Goal: Transaction & Acquisition: Purchase product/service

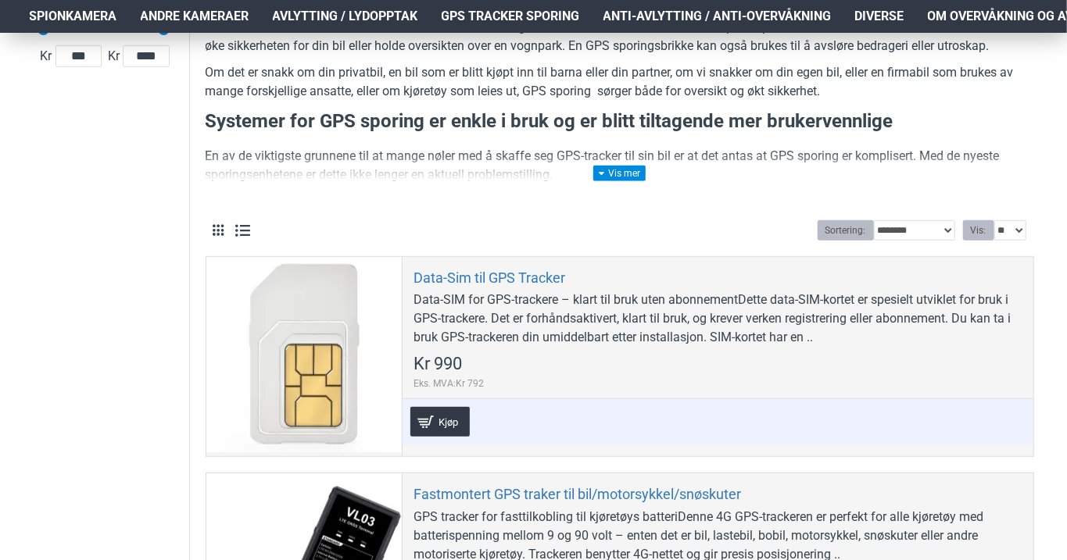
scroll to position [321, 0]
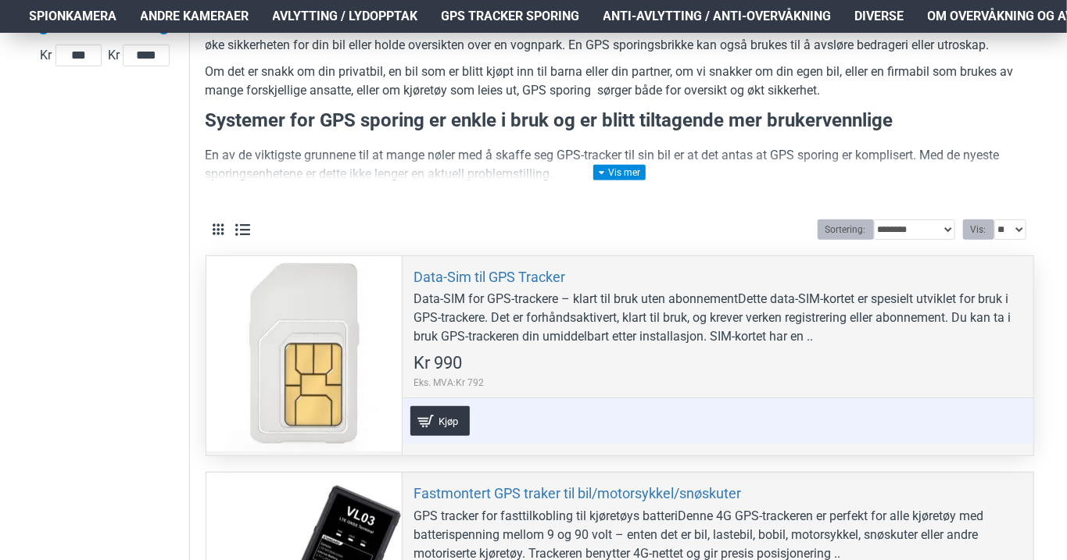
click at [639, 304] on div "Data-SIM for GPS-trackere – klart til bruk uten abonnementDette data-SIM-kortet…" at bounding box center [717, 318] width 607 height 56
click at [817, 389] on div "Data-Sim til GPS Tracker Data-SIM for GPS-trackere – klart til bruk uten abonne…" at bounding box center [717, 355] width 631 height 199
click at [321, 366] on div at bounding box center [303, 353] width 195 height 195
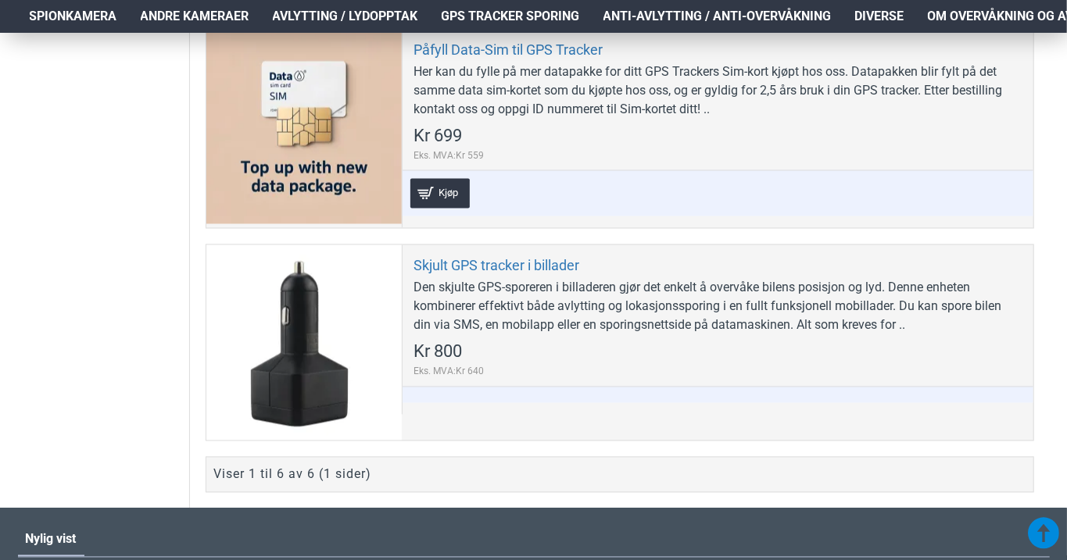
scroll to position [1428, 0]
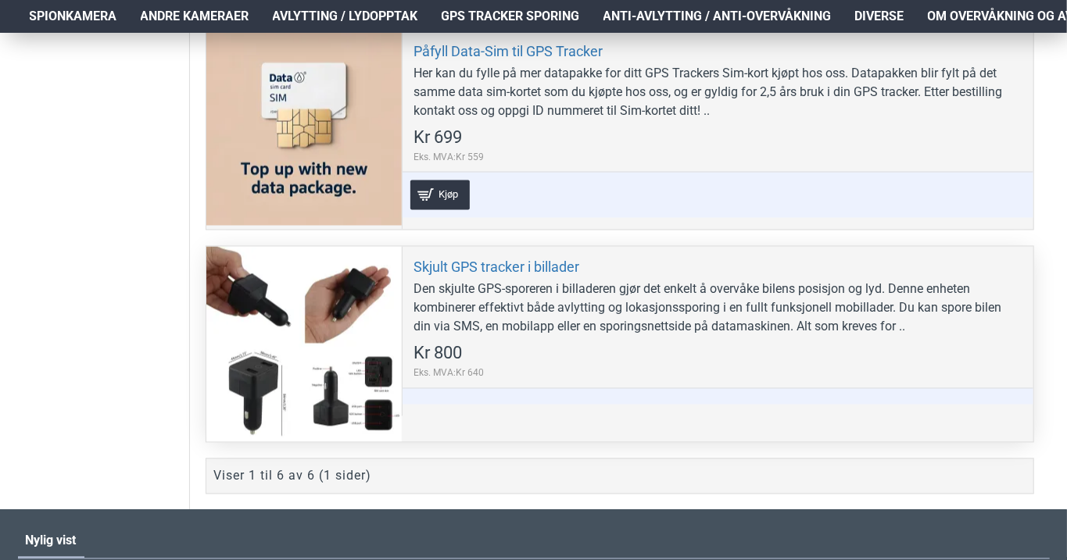
click at [894, 305] on div "Den skjulte GPS-sporeren i billaderen gjør det enkelt å overvåke bilens posisjo…" at bounding box center [717, 309] width 607 height 56
click at [876, 324] on div "Den skjulte GPS-sporeren i billaderen gjør det enkelt å overvåke bilens posisjo…" at bounding box center [717, 309] width 607 height 56
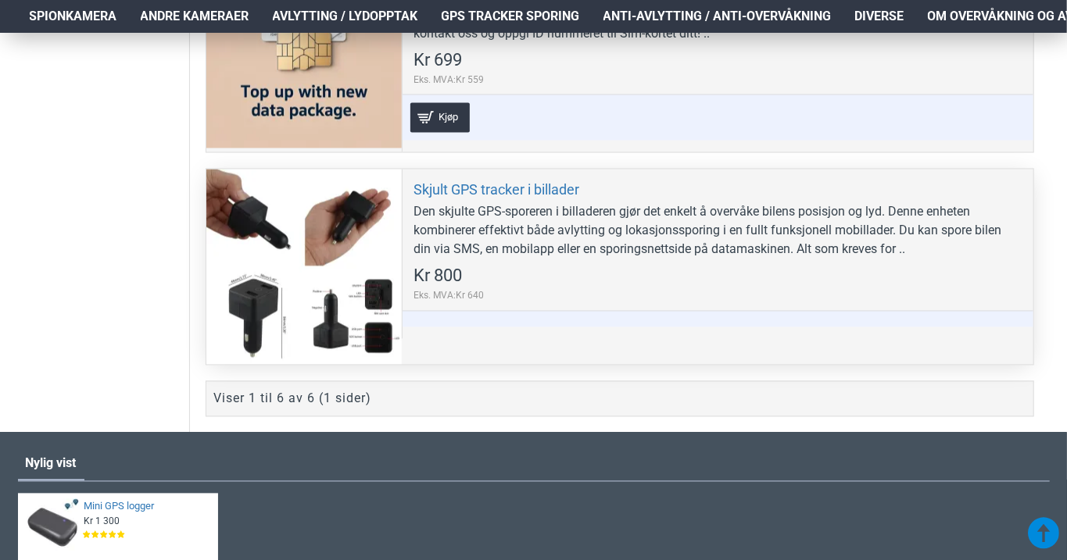
scroll to position [1504, 0]
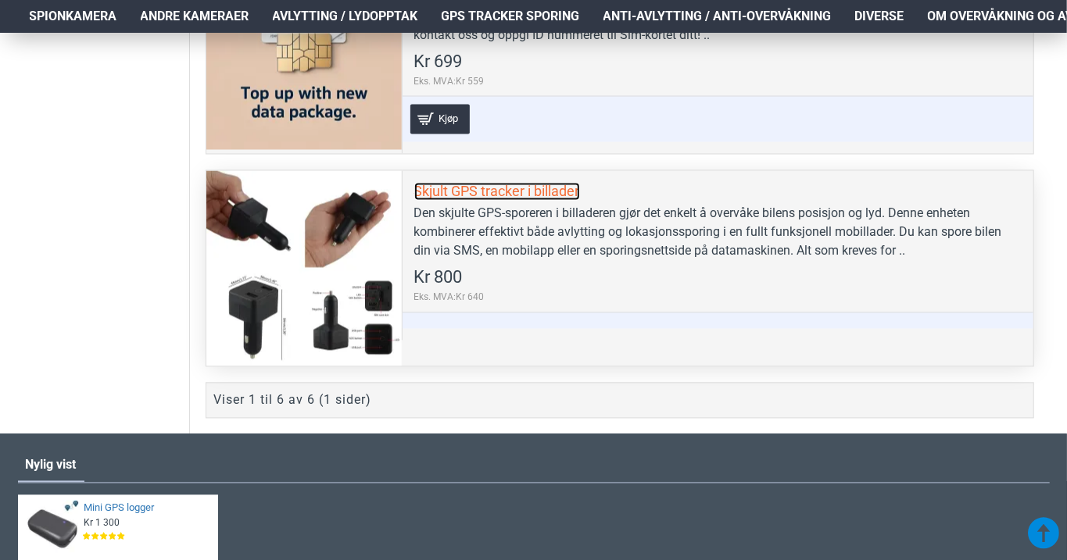
click at [520, 183] on link "Skjult GPS tracker i billader" at bounding box center [497, 192] width 166 height 18
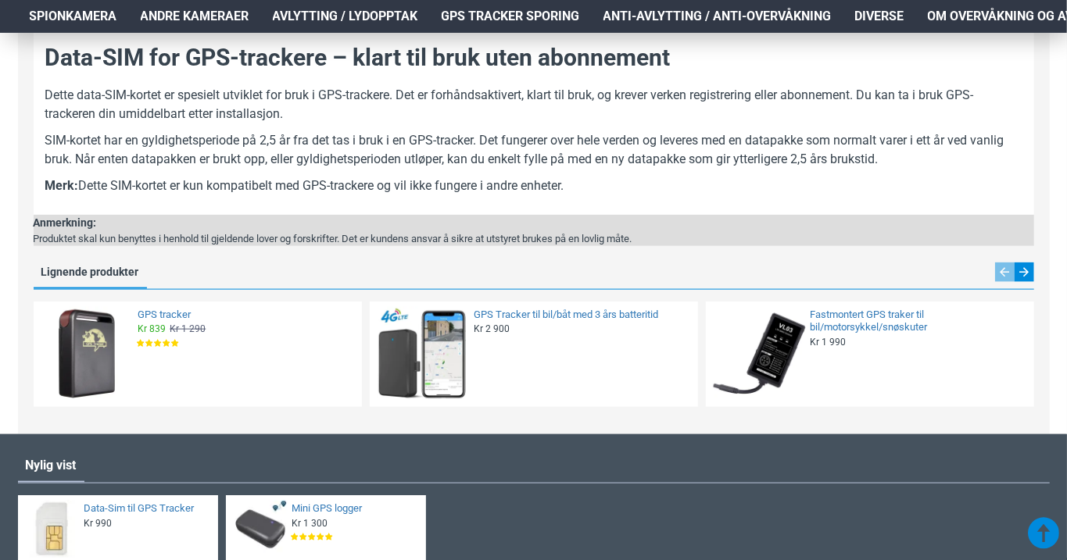
scroll to position [835, 0]
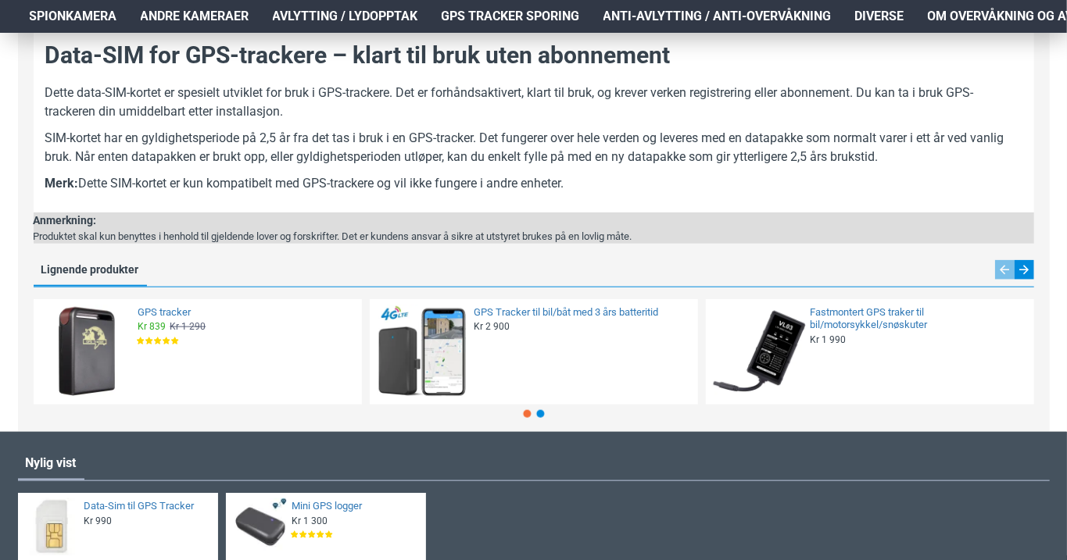
click at [791, 376] on img at bounding box center [758, 352] width 95 height 95
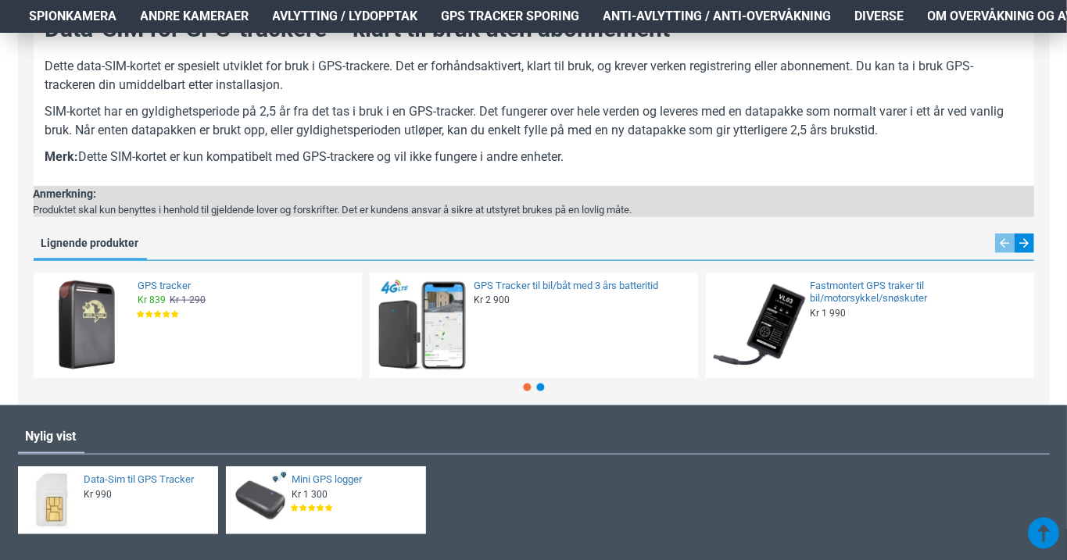
scroll to position [885, 0]
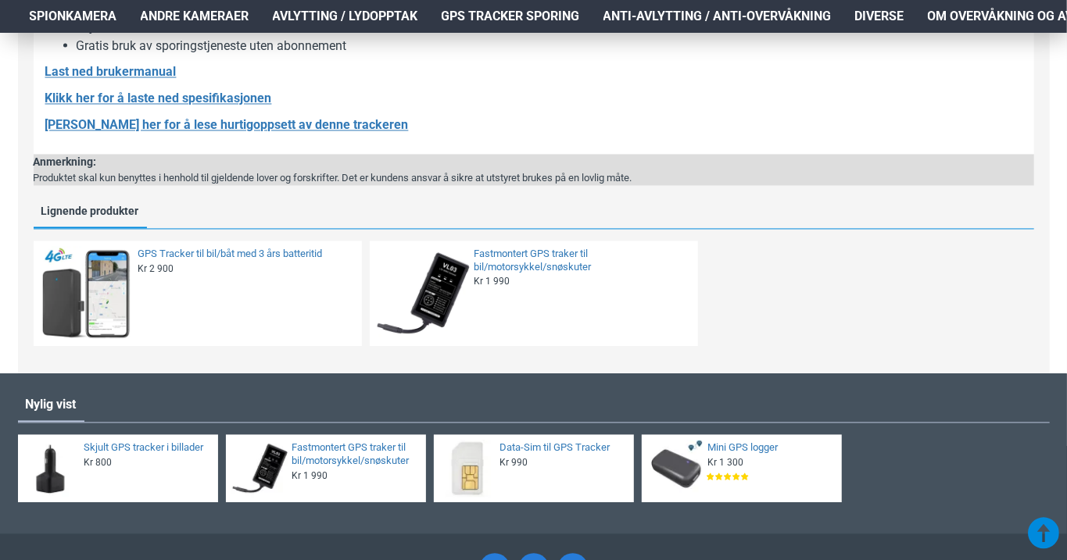
scroll to position [1541, 0]
